Goal: Task Accomplishment & Management: Use online tool/utility

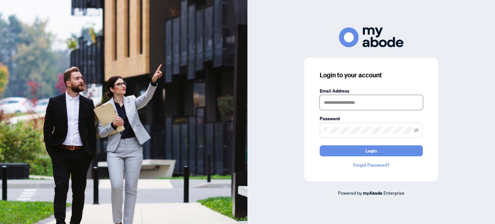
click at [345, 100] on input "text" at bounding box center [371, 102] width 103 height 15
type input "**********"
click at [320, 145] on button "Login" at bounding box center [371, 150] width 103 height 11
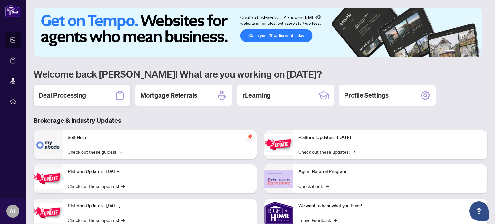
click at [91, 91] on div "Deal Processing" at bounding box center [82, 95] width 97 height 21
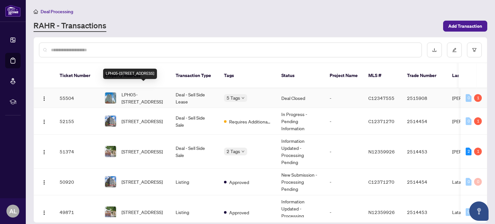
click at [124, 91] on span "LPH05-[STREET_ADDRESS]" at bounding box center [144, 98] width 44 height 14
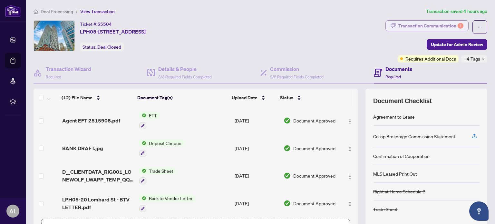
click at [438, 27] on div "Transaction Communication 1" at bounding box center [430, 26] width 65 height 10
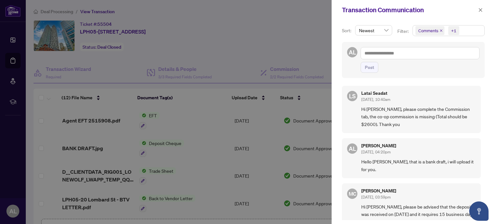
click at [298, 34] on div at bounding box center [247, 112] width 495 height 224
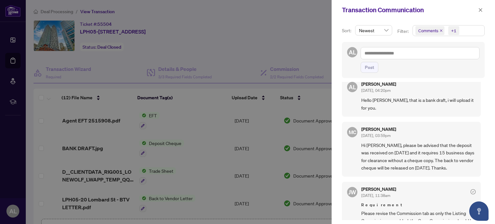
scroll to position [64, 0]
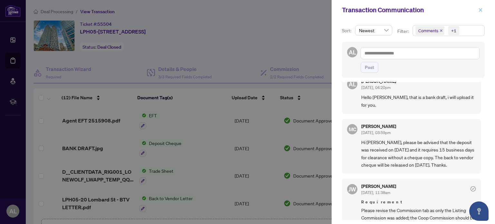
click at [479, 8] on icon "close" at bounding box center [480, 10] width 5 height 5
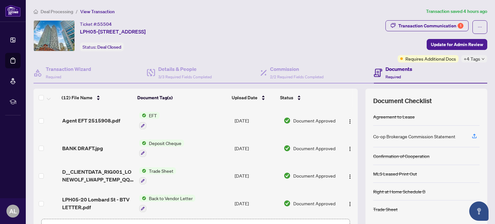
click at [482, 60] on icon "down" at bounding box center [483, 58] width 3 height 3
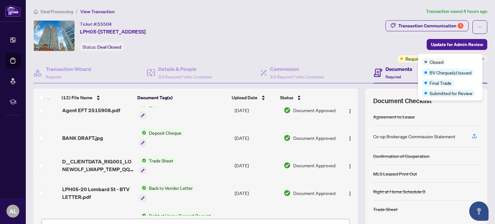
scroll to position [0, 0]
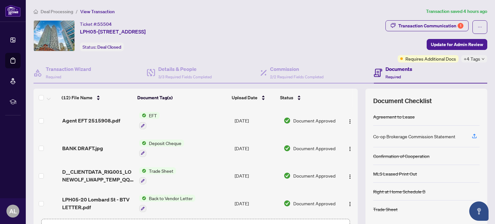
click at [326, 32] on div "Ticket #: 55504 LPH05-[STREET_ADDRESS] Status: Deal Closed" at bounding box center [208, 35] width 349 height 31
click at [242, 40] on div "Ticket #: 55504 LPH05-[STREET_ADDRESS] Status: Deal Closed" at bounding box center [208, 35] width 349 height 31
click at [446, 22] on div "Transaction Communication 1" at bounding box center [430, 26] width 65 height 10
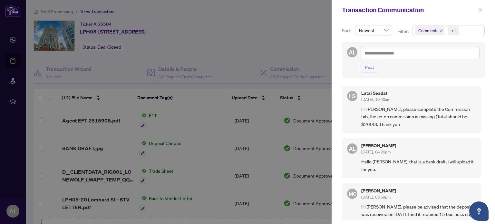
click at [483, 13] on button "button" at bounding box center [480, 10] width 8 height 8
